Goal: Task Accomplishment & Management: Use online tool/utility

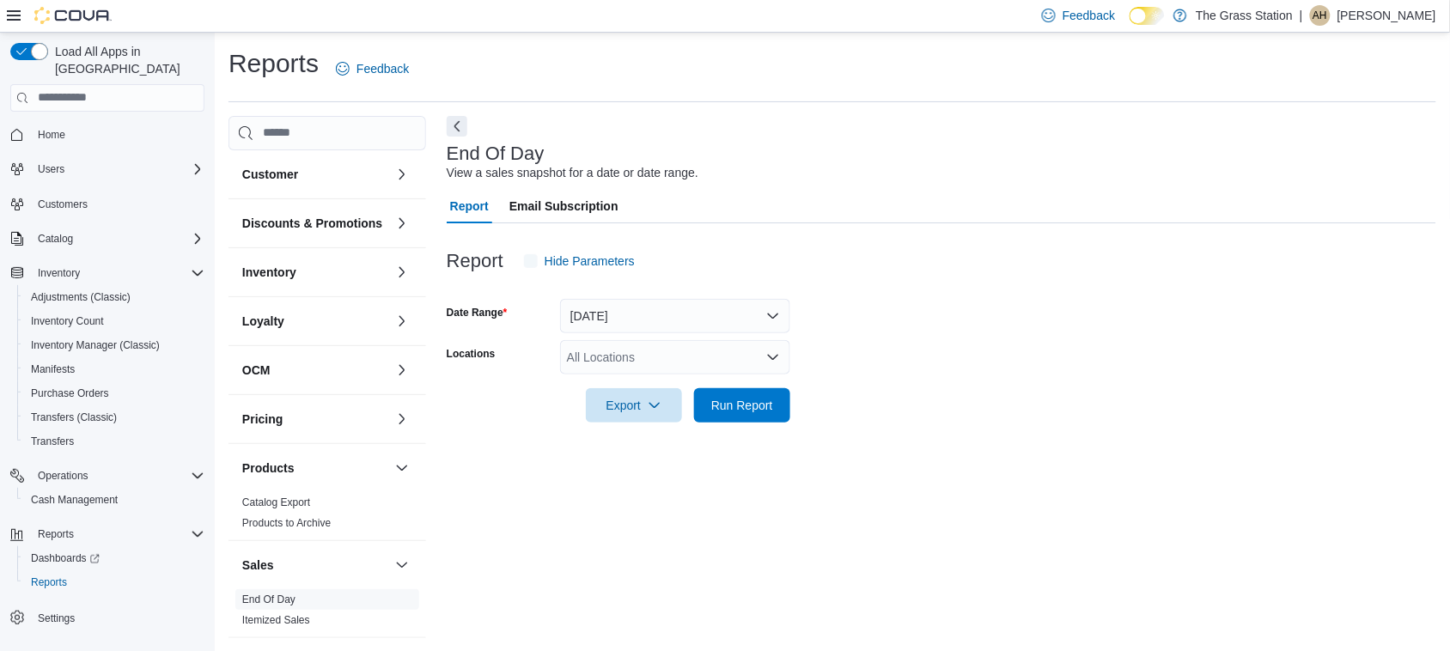
scroll to position [1, 0]
click at [75, 338] on span "Inventory Manager (Classic)" at bounding box center [95, 345] width 129 height 14
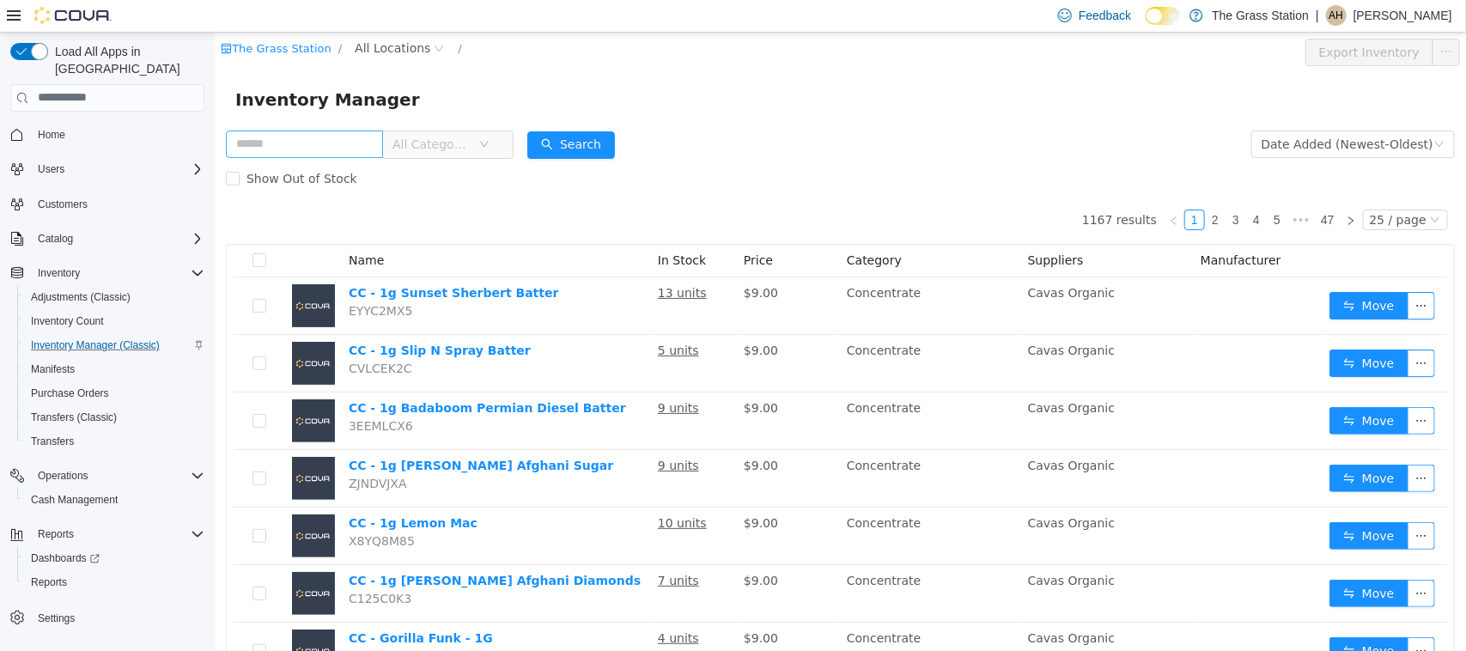
click at [271, 143] on input "text" at bounding box center [303, 143] width 157 height 27
type input "**********"
click at [579, 145] on button "Search" at bounding box center [570, 144] width 88 height 27
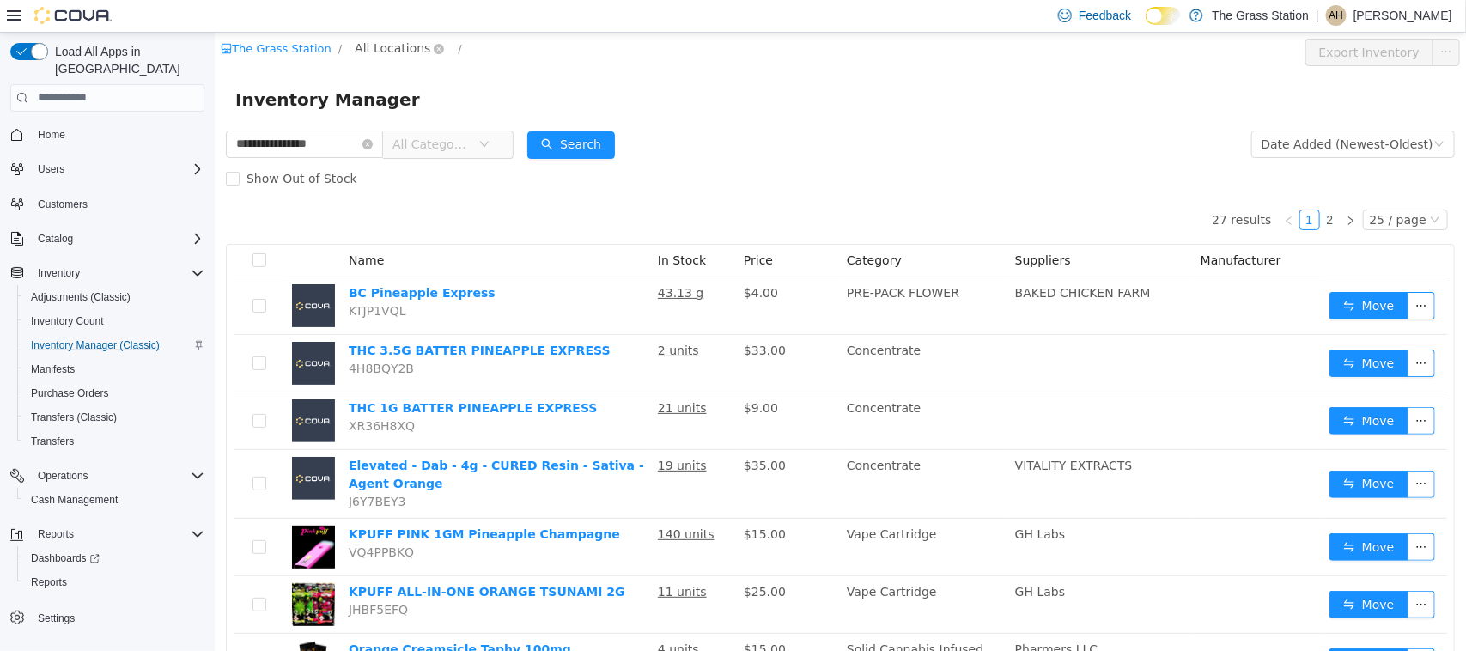
click at [362, 45] on span "All Locations" at bounding box center [392, 47] width 76 height 19
click at [431, 134] on span "[STREET_ADDRESS] NE" at bounding box center [451, 140] width 140 height 14
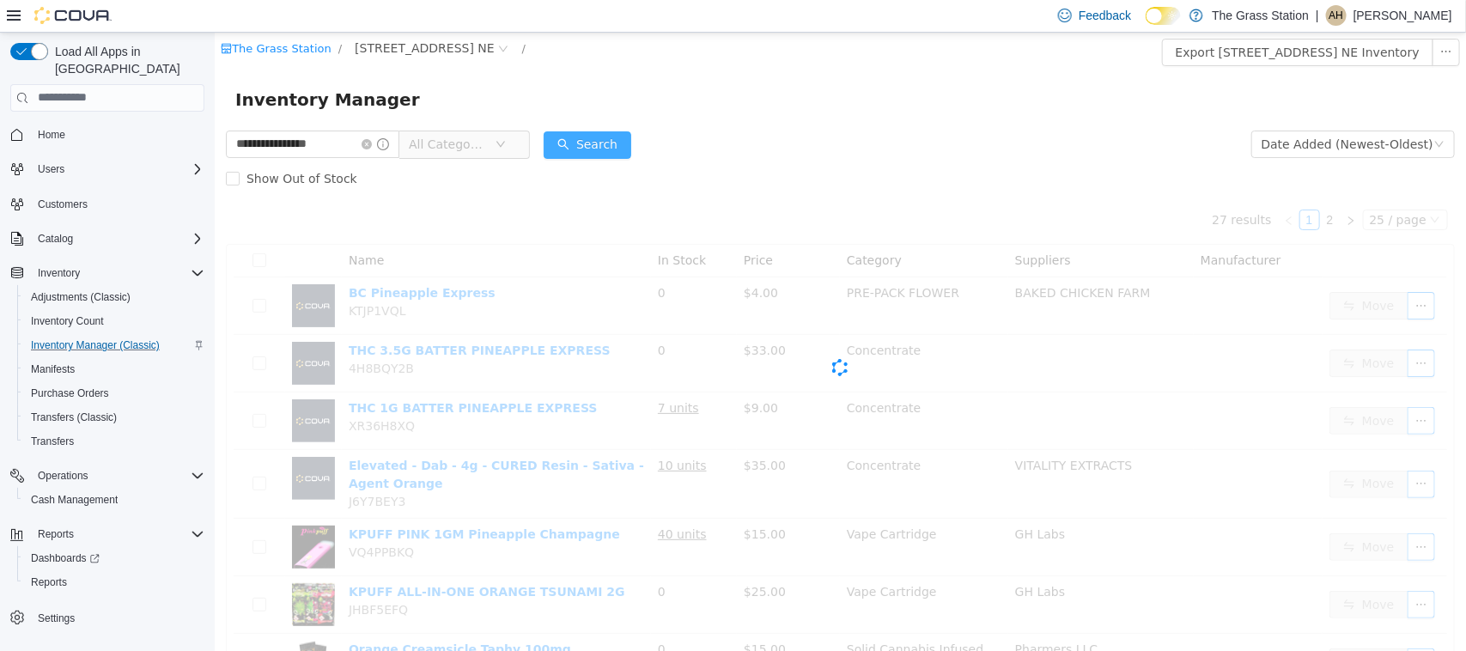
click at [601, 148] on button "Search" at bounding box center [587, 144] width 88 height 27
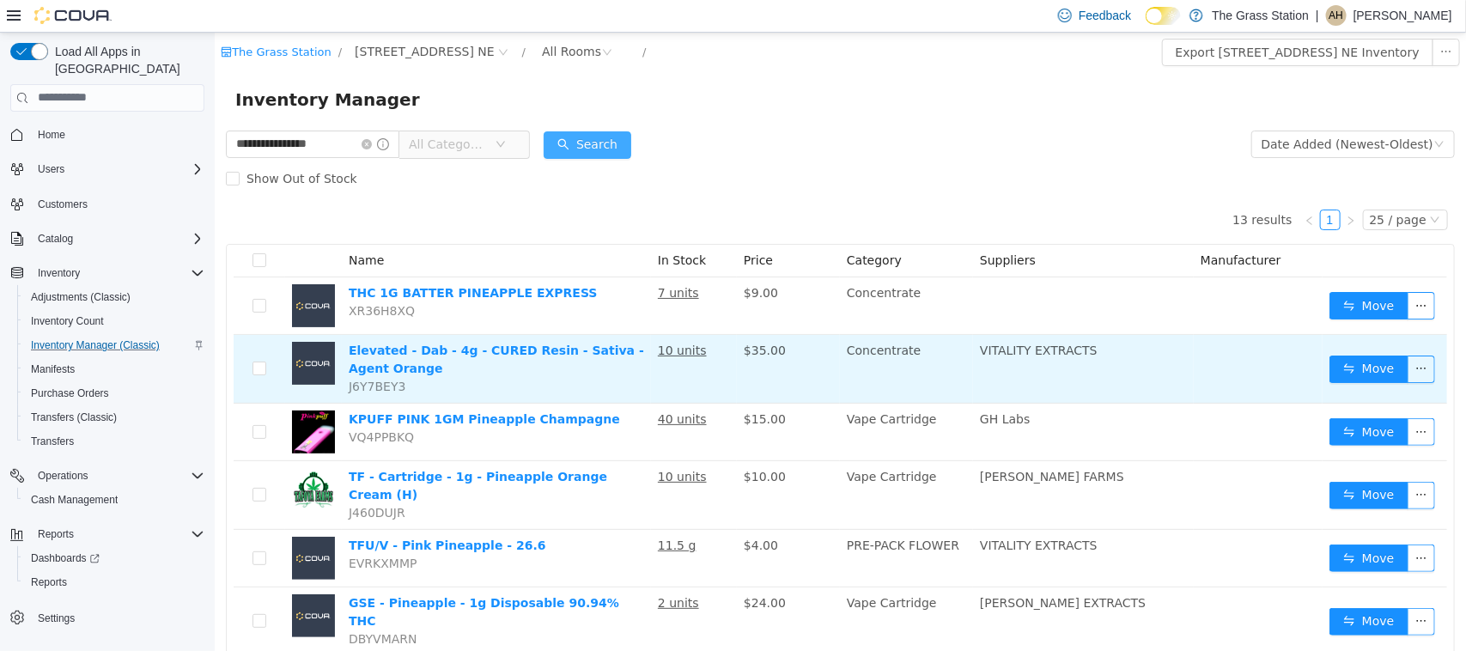
scroll to position [107, 0]
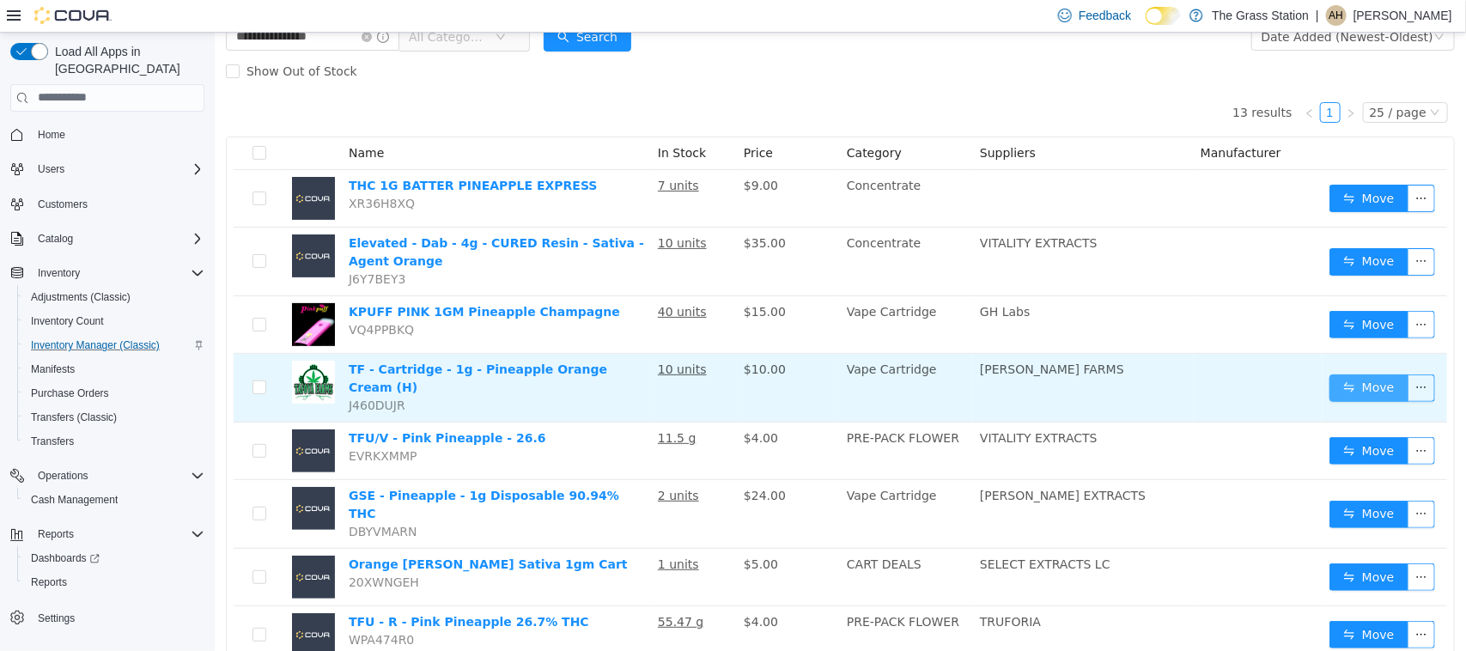
click at [1339, 383] on button "Move" at bounding box center [1367, 387] width 79 height 27
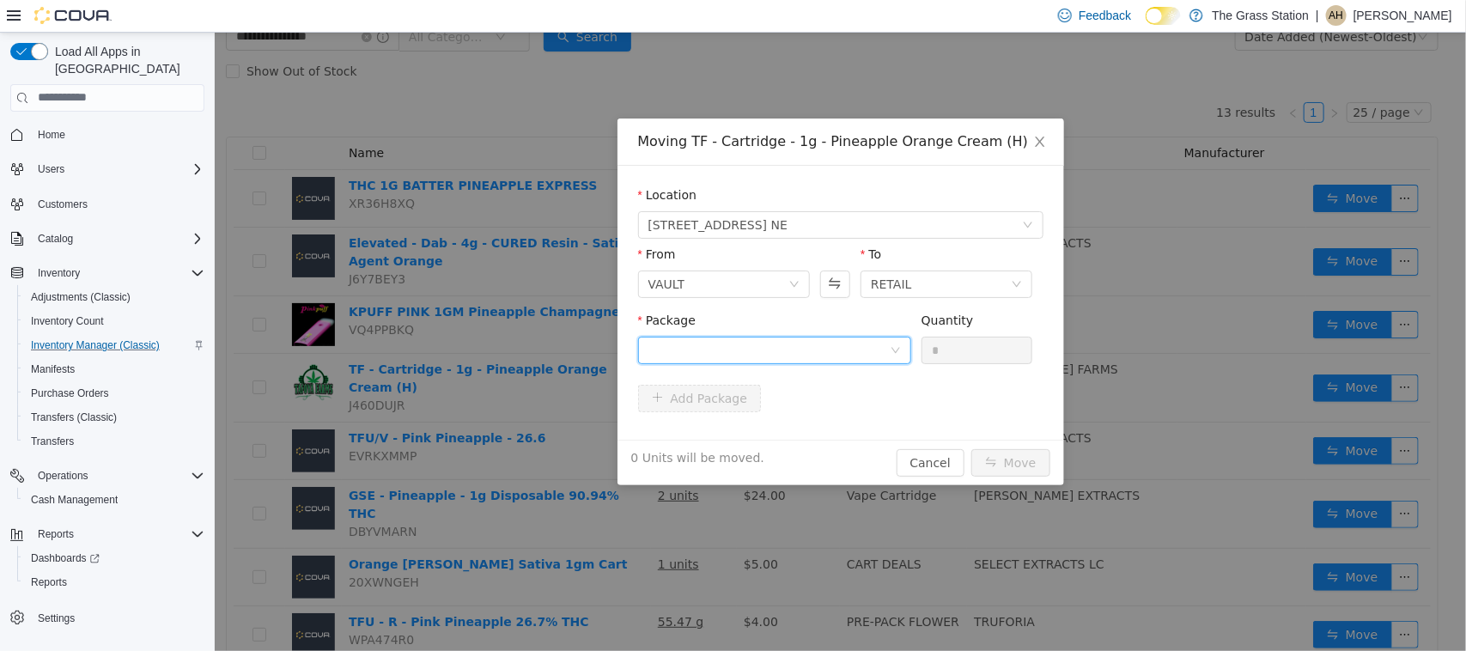
click at [680, 343] on div at bounding box center [768, 350] width 241 height 26
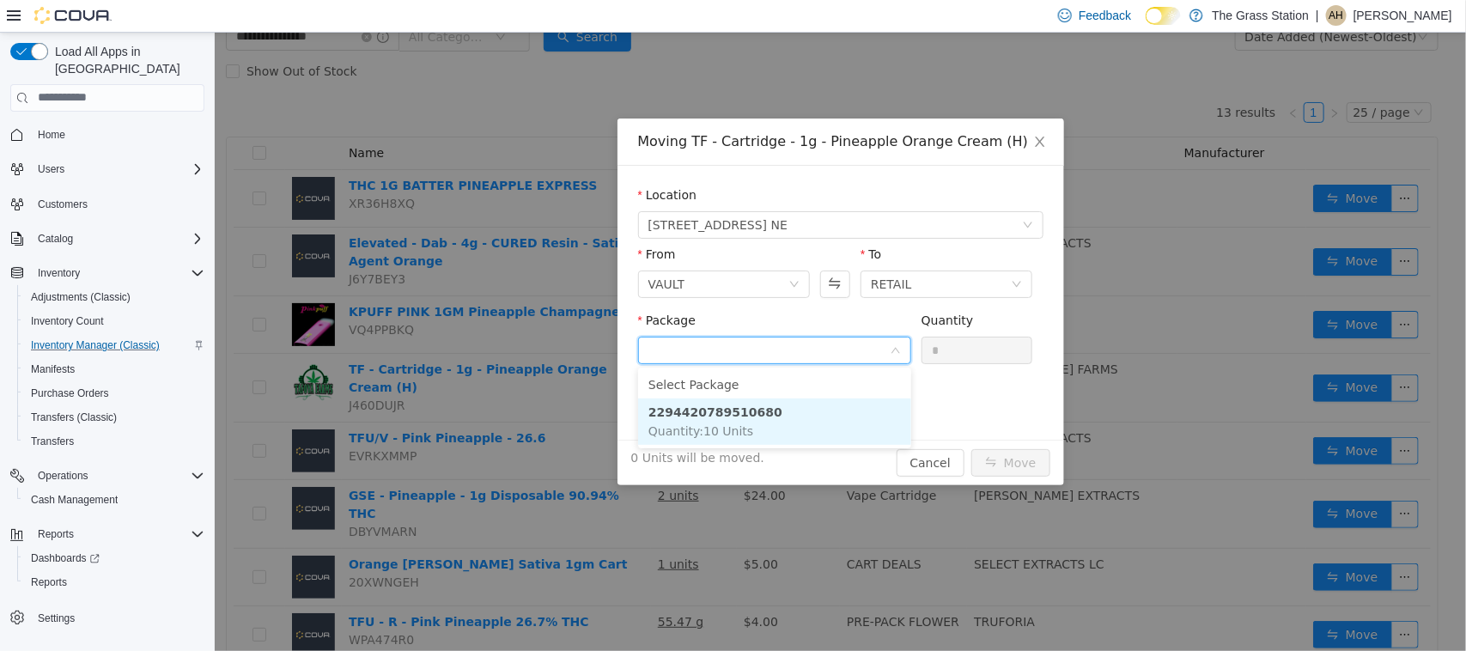
click at [696, 413] on strong "2294420789510680" at bounding box center [715, 411] width 134 height 14
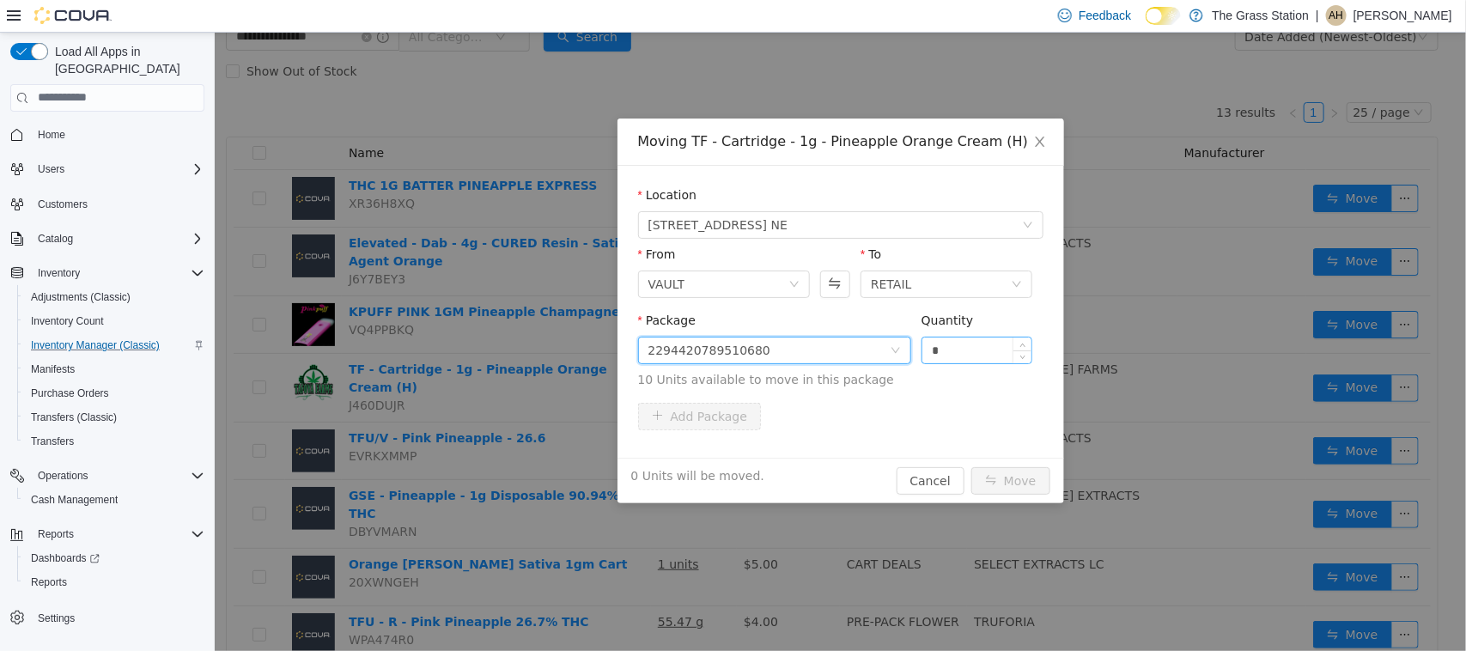
click at [941, 352] on input "*" at bounding box center [976, 350] width 110 height 26
type input "**"
click at [1021, 480] on button "Move" at bounding box center [1009, 479] width 79 height 27
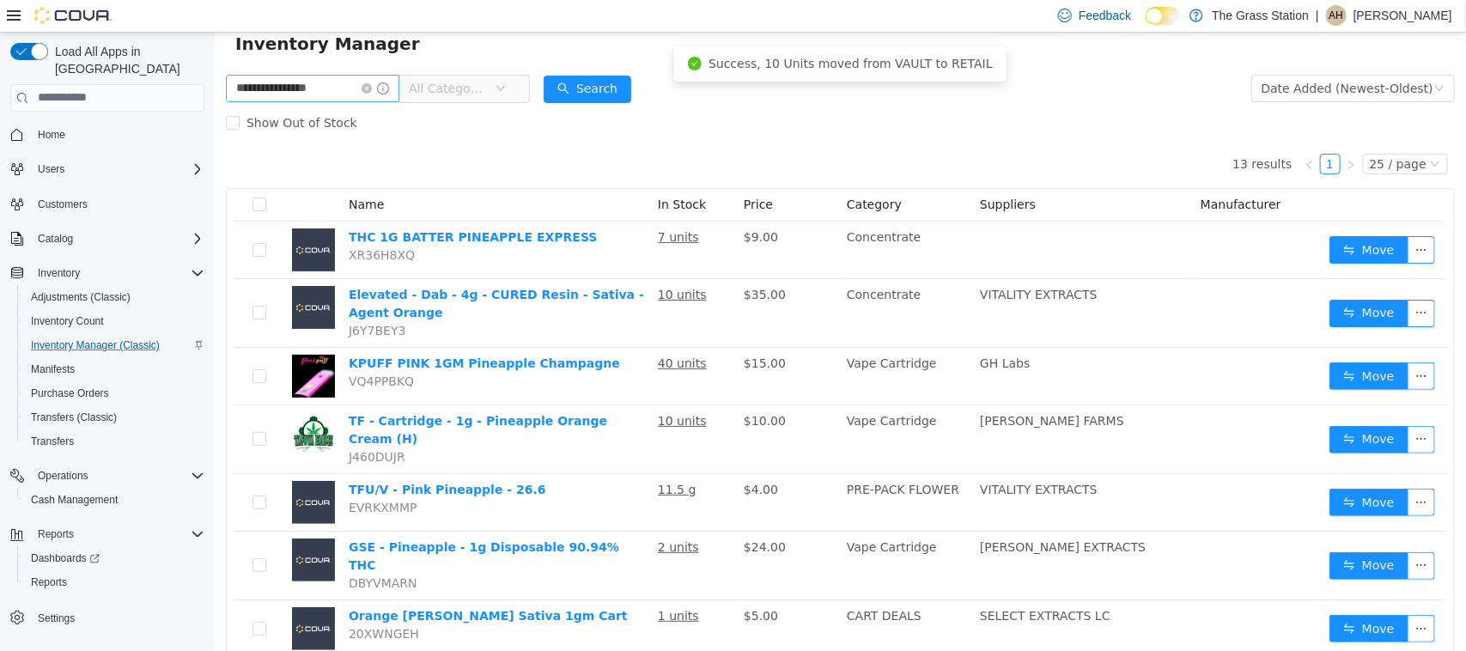
scroll to position [0, 0]
